Goal: Transaction & Acquisition: Purchase product/service

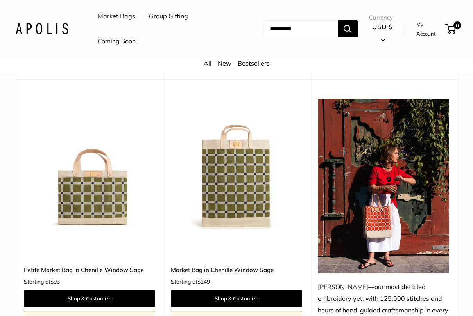
scroll to position [849, 0]
click at [78, 266] on link "Petite Market Bag in Chenille Window Sage" at bounding box center [89, 270] width 131 height 9
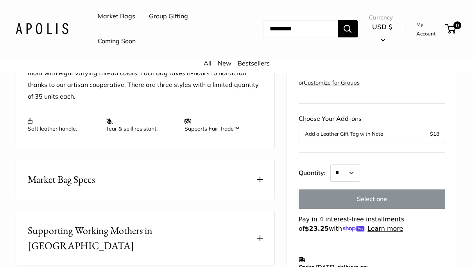
scroll to position [322, 0]
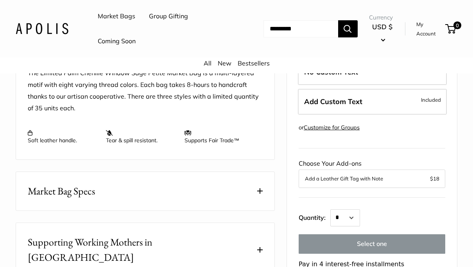
click at [140, 198] on button "Market Bag Specs" at bounding box center [145, 191] width 258 height 39
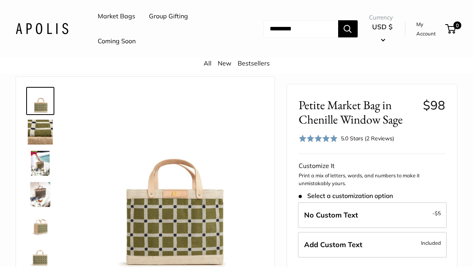
scroll to position [0, 0]
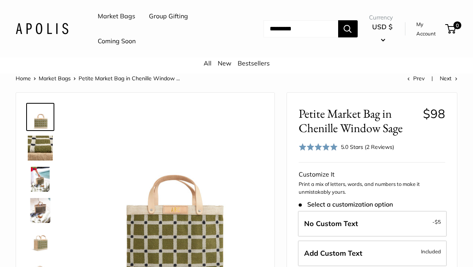
click at [39, 177] on img at bounding box center [40, 179] width 25 height 25
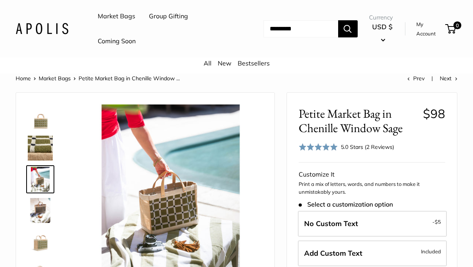
click at [39, 208] on img at bounding box center [40, 210] width 25 height 25
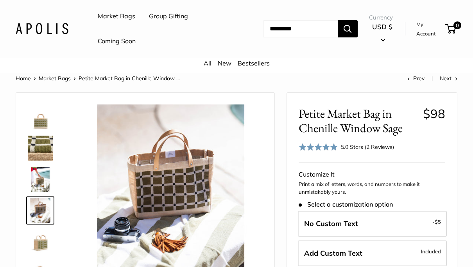
click at [41, 239] on img at bounding box center [40, 242] width 25 height 25
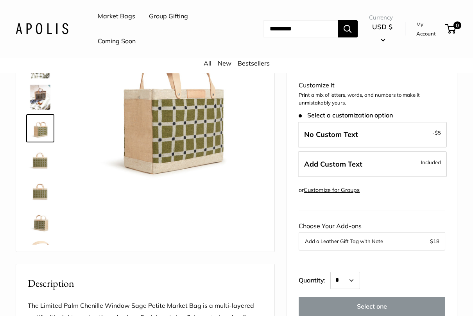
scroll to position [120, 0]
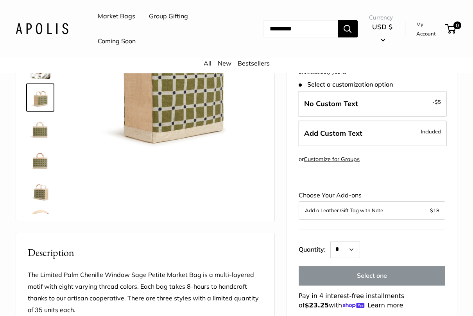
click at [38, 162] on img at bounding box center [40, 160] width 25 height 25
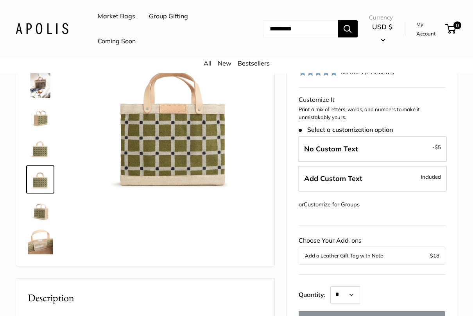
scroll to position [66, 0]
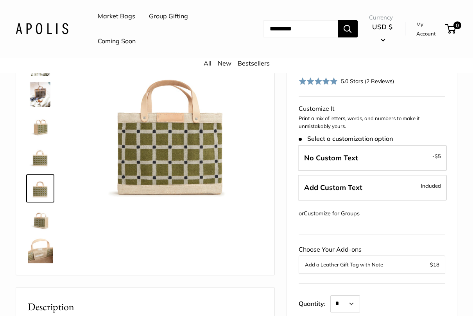
click at [41, 225] on img at bounding box center [40, 219] width 25 height 25
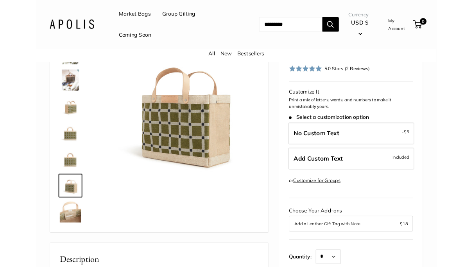
scroll to position [88, 0]
